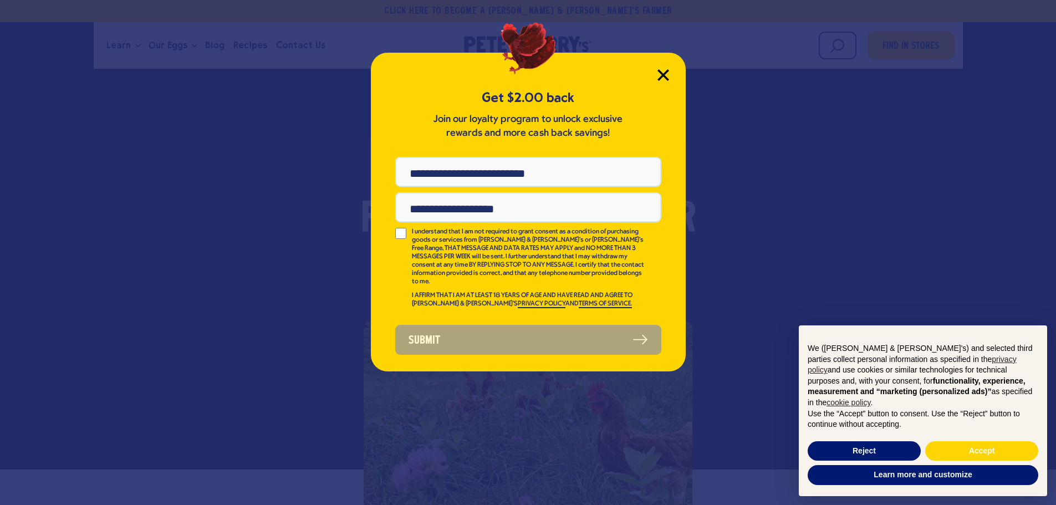
drag, startPoint x: 658, startPoint y: 75, endPoint x: 627, endPoint y: 73, distance: 31.1
click at [652, 74] on div "Get $2.00 back Join our loyalty program to unlock exclusive rewards and more ca…" at bounding box center [528, 212] width 315 height 319
click at [668, 79] on icon "Close Modal" at bounding box center [663, 75] width 10 height 10
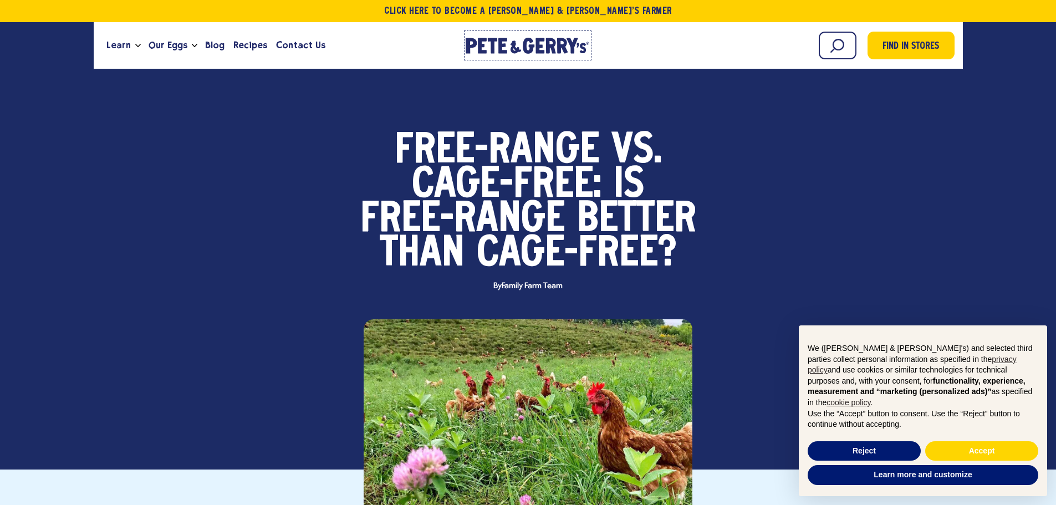
click at [542, 39] on icon at bounding box center [541, 46] width 9 height 16
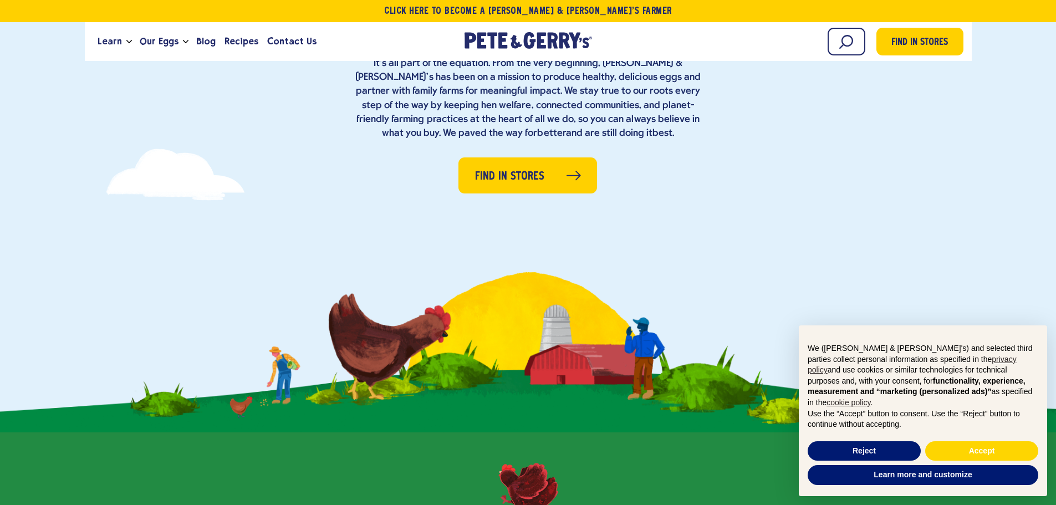
scroll to position [166, 0]
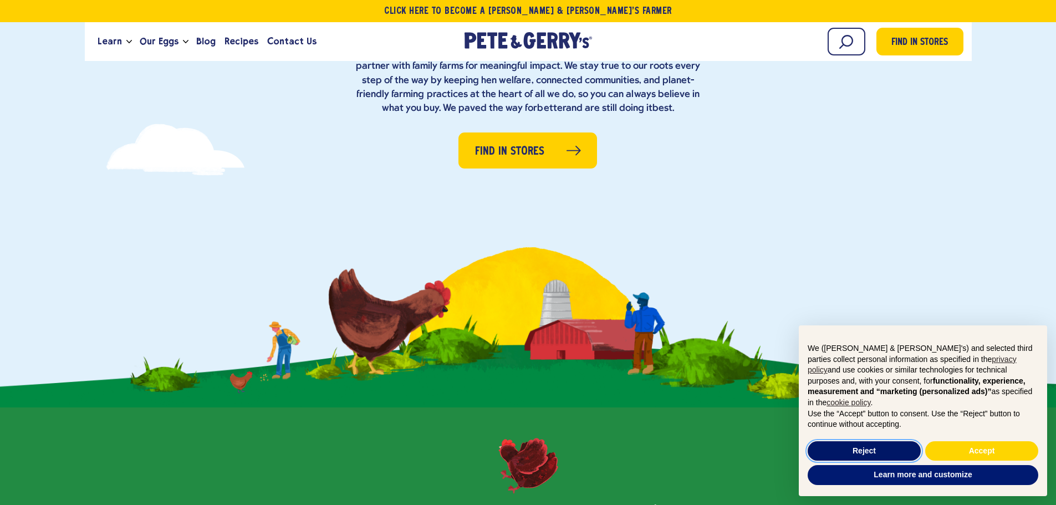
click at [864, 454] on button "Reject" at bounding box center [864, 451] width 113 height 20
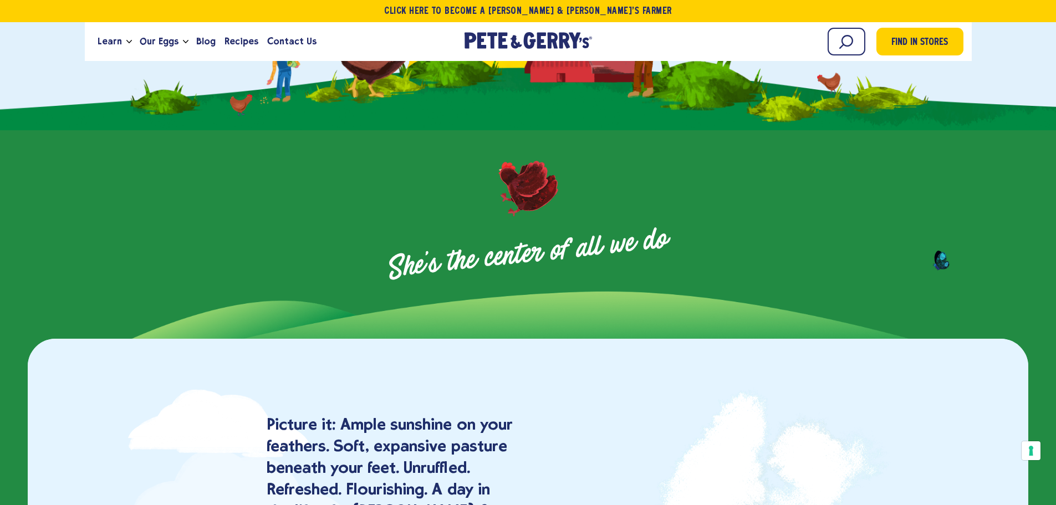
scroll to position [721, 0]
